Goal: Transaction & Acquisition: Purchase product/service

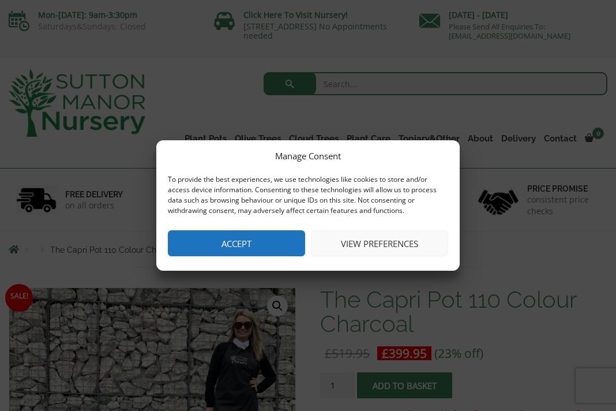
click at [263, 241] on button "Accept" at bounding box center [236, 243] width 137 height 26
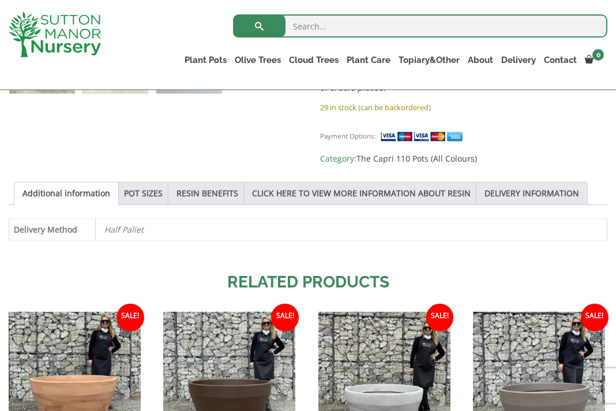
scroll to position [547, 0]
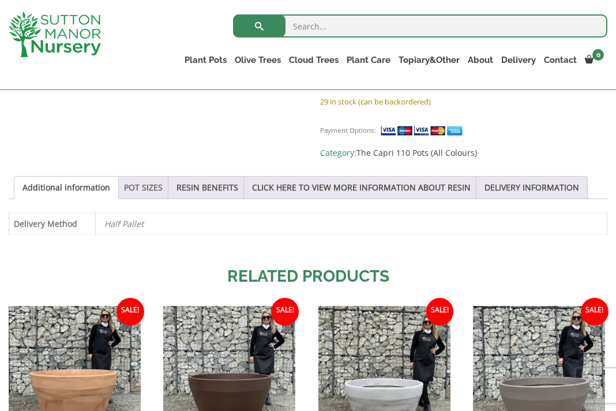
click at [163, 186] on link "POT SIZES" at bounding box center [143, 188] width 39 height 22
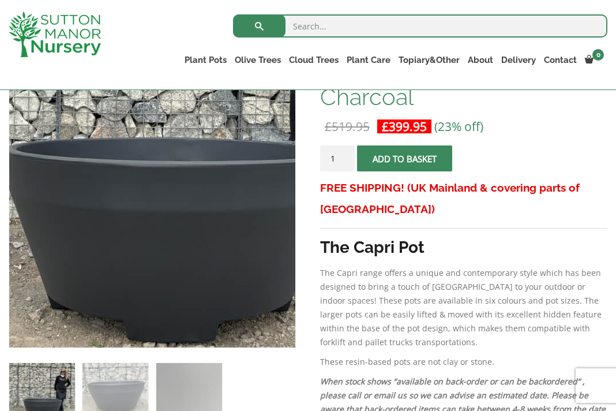
scroll to position [178, 0]
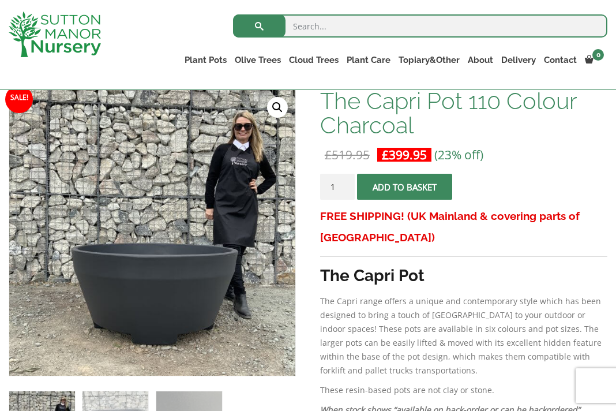
click at [405, 187] on span "submit" at bounding box center [405, 187] width 0 height 0
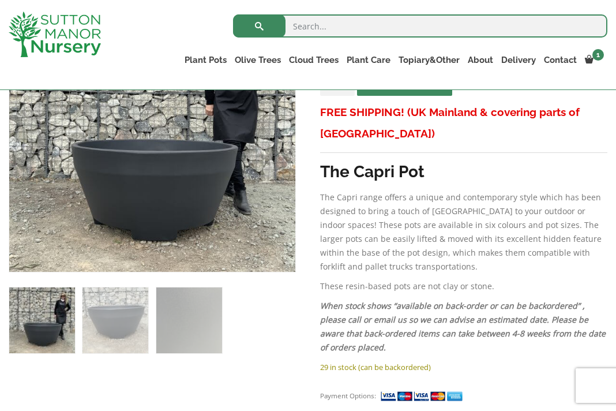
scroll to position [317, 0]
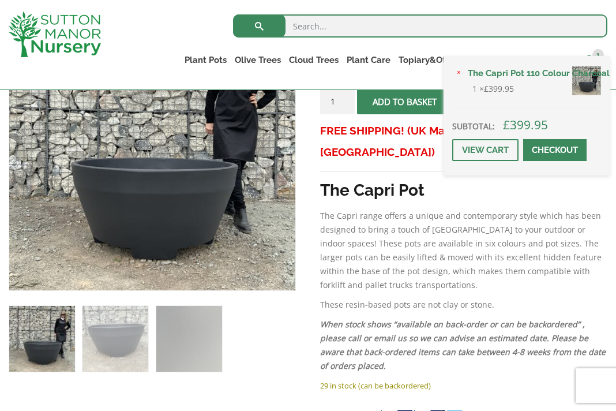
click at [592, 57] on span at bounding box center [589, 59] width 9 height 9
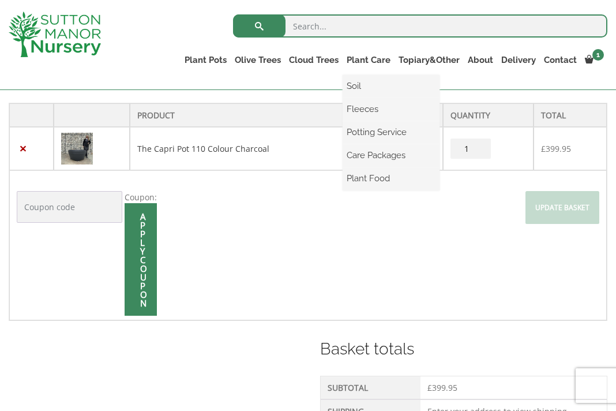
scroll to position [248, 0]
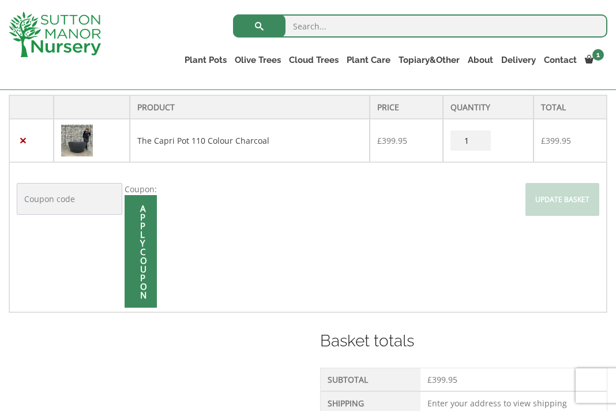
click at [72, 204] on input "Coupon:" at bounding box center [70, 199] width 106 height 32
type input ""welcome10""
click at [137, 241] on div "Apply coupon" at bounding box center [141, 251] width 32 height 113
click at [139, 239] on input "Apply coupon" at bounding box center [141, 251] width 32 height 113
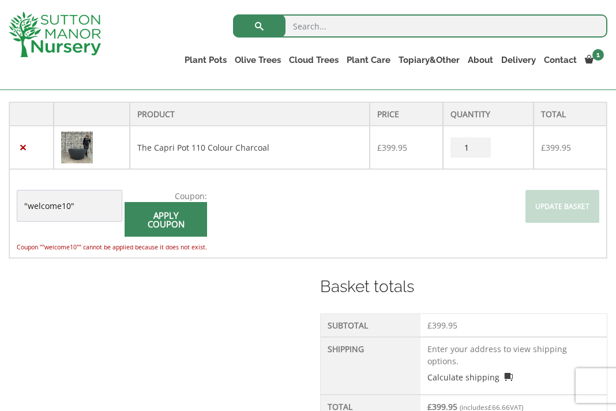
scroll to position [202, 0]
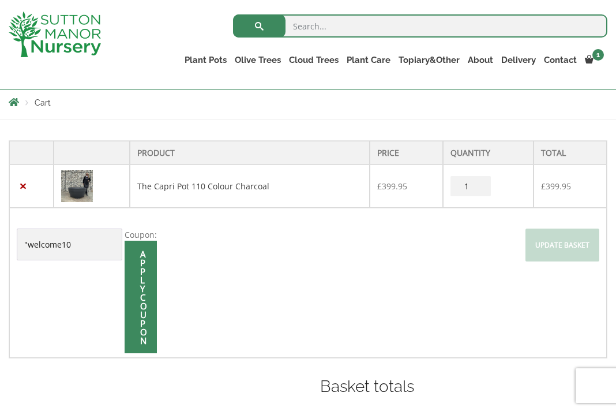
click at [28, 244] on input ""welcome10" at bounding box center [70, 245] width 106 height 32
type input "welcome10"
click at [145, 286] on input "Apply coupon" at bounding box center [141, 297] width 32 height 113
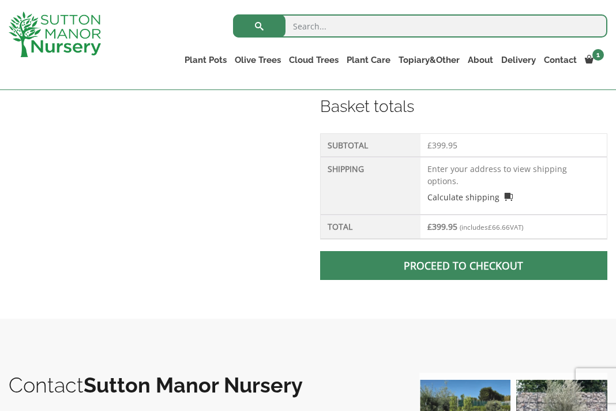
scroll to position [420, 0]
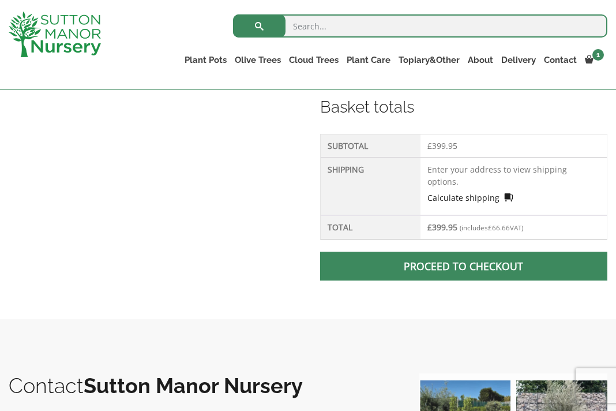
click at [478, 192] on link "Calculate shipping" at bounding box center [470, 198] width 85 height 12
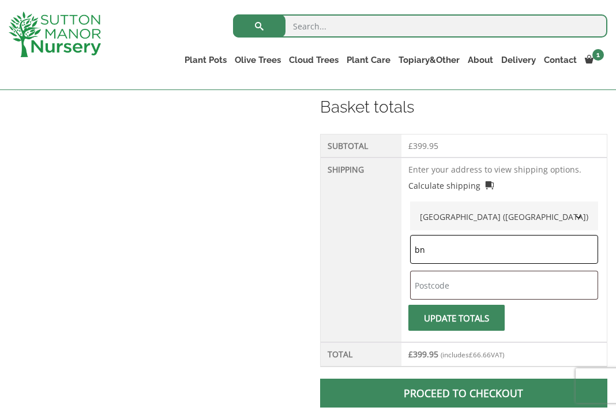
type input "b"
type input "bn12 5ls"
click at [457, 318] on span "submit" at bounding box center [457, 318] width 0 height 0
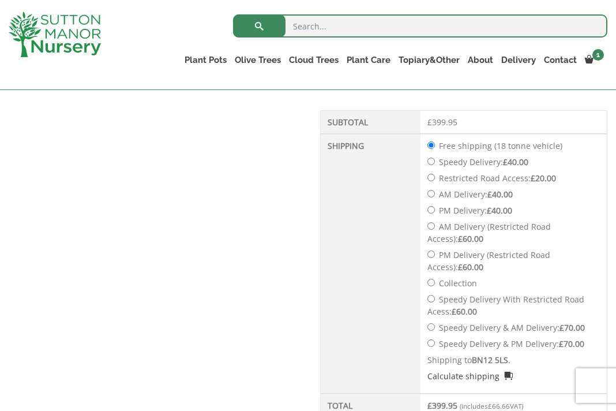
scroll to position [553, 0]
click at [433, 180] on input "Restricted Road Access: £ 20.00" at bounding box center [432, 178] width 8 height 8
radio input "true"
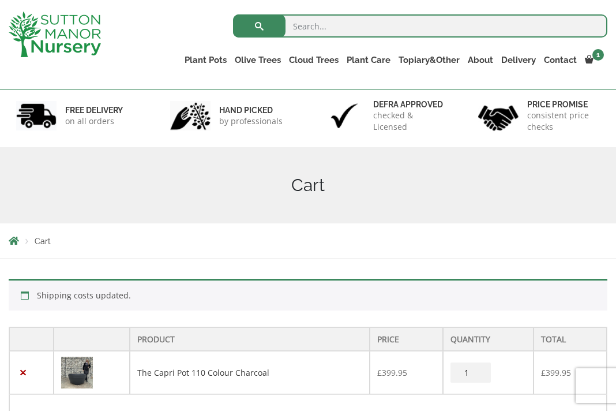
scroll to position [65, 0]
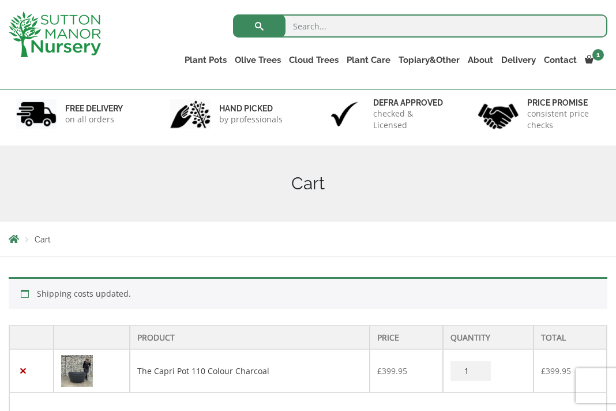
click at [104, 124] on p "on all orders" at bounding box center [94, 120] width 58 height 12
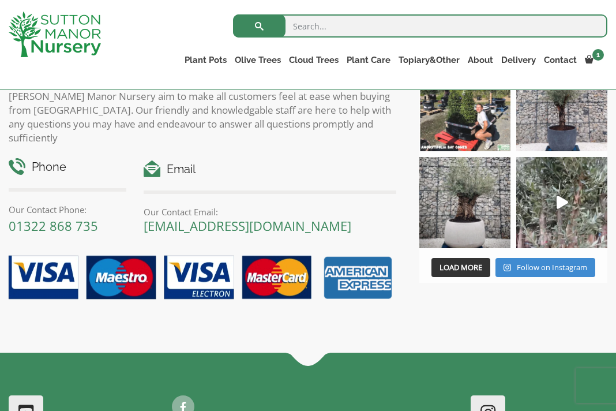
scroll to position [1010, 0]
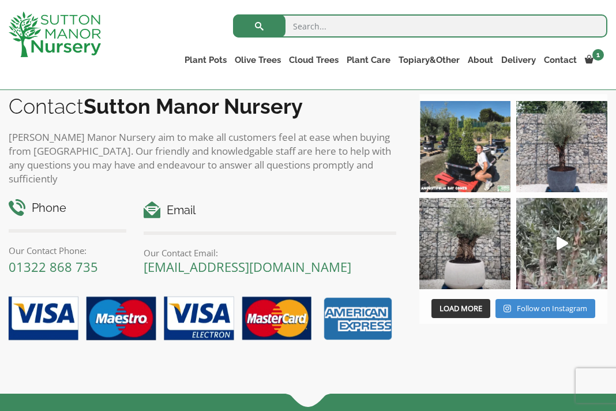
click at [180, 201] on h4 "Email" at bounding box center [270, 210] width 253 height 18
click at [205, 258] on link "[EMAIL_ADDRESS][DOMAIN_NAME]" at bounding box center [248, 266] width 208 height 17
